Goal: Navigation & Orientation: Find specific page/section

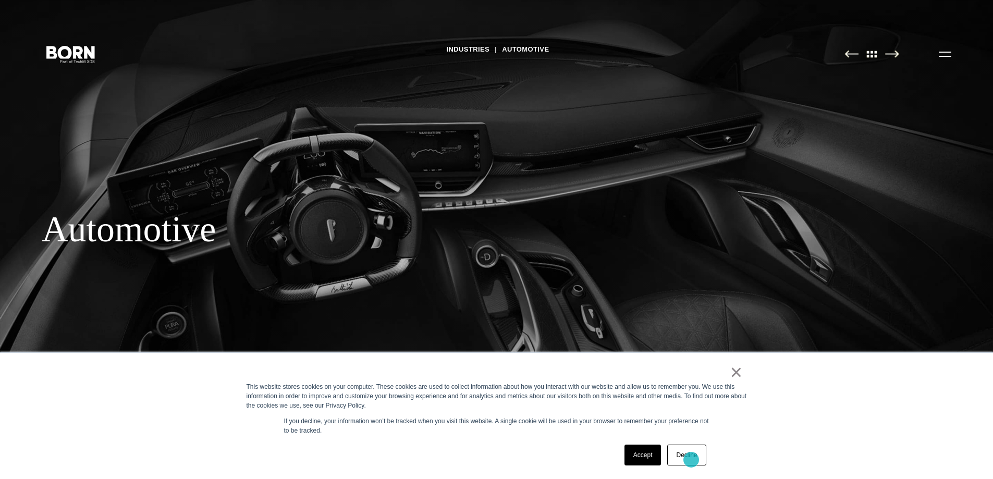
click at [691, 460] on link "Decline" at bounding box center [686, 455] width 39 height 21
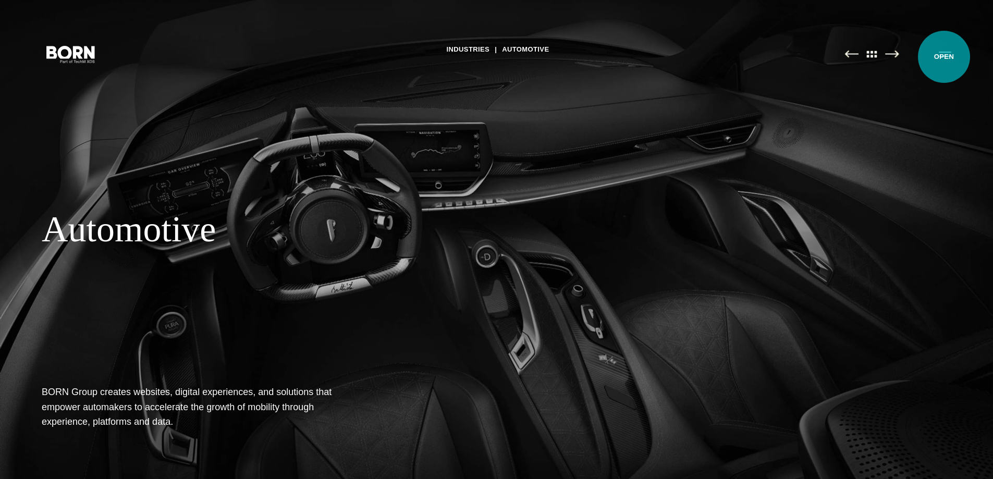
click at [944, 57] on button "Primary Menu" at bounding box center [944, 54] width 25 height 22
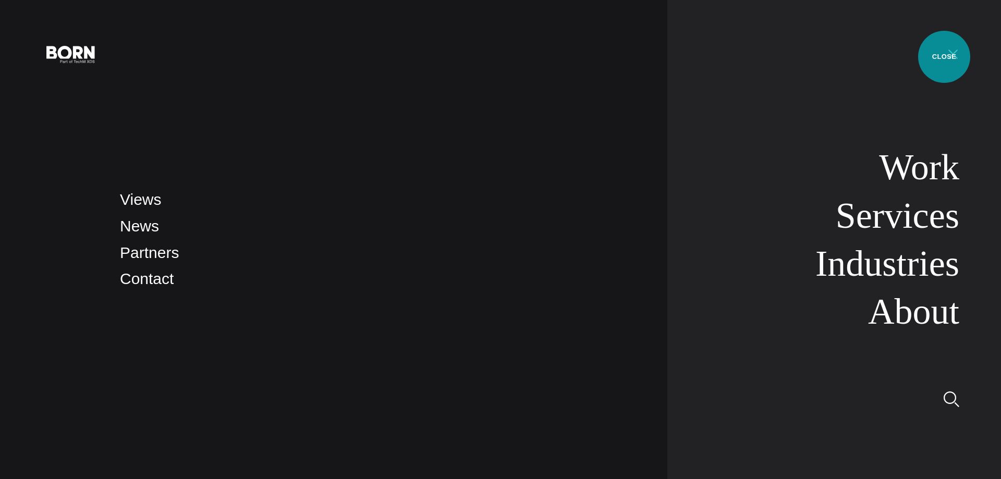
click at [944, 57] on button "Primary Menu" at bounding box center [952, 54] width 25 height 22
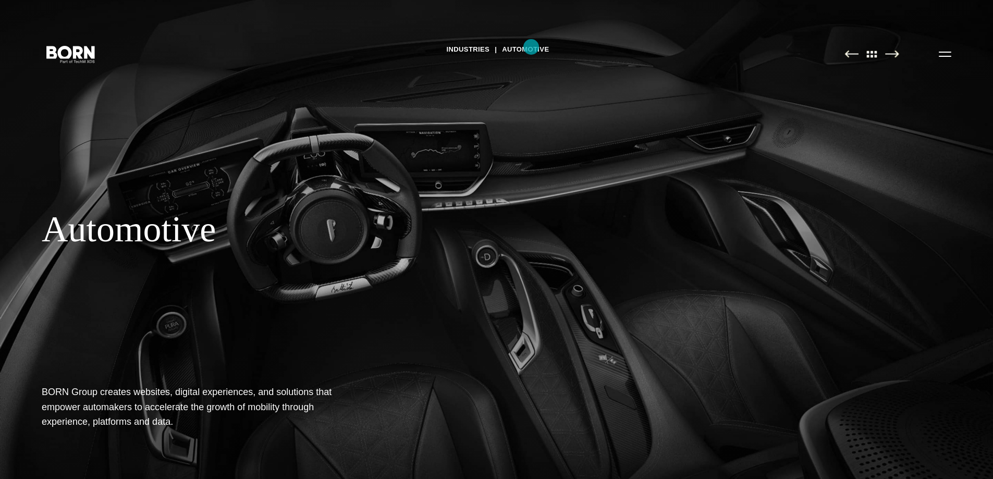
click at [531, 47] on link "Automotive" at bounding box center [525, 50] width 47 height 16
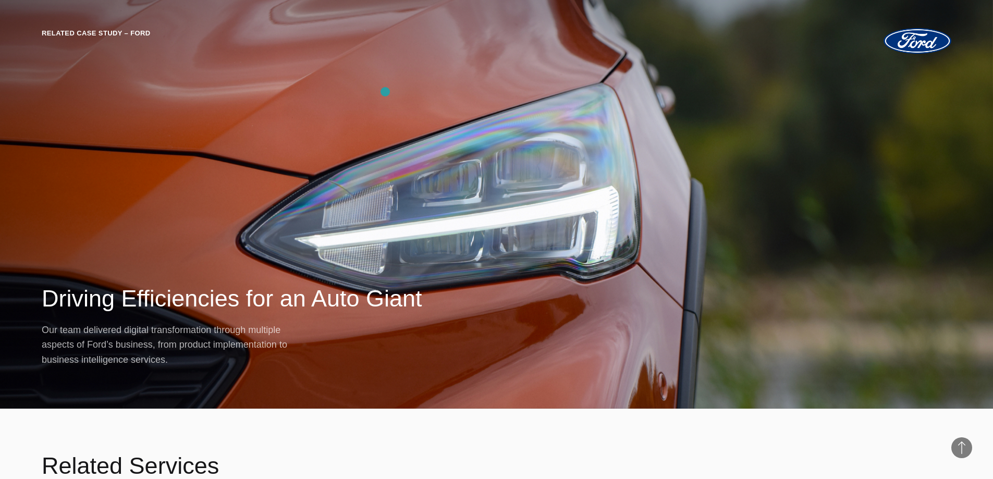
scroll to position [2457, 0]
